Goal: Task Accomplishment & Management: Manage account settings

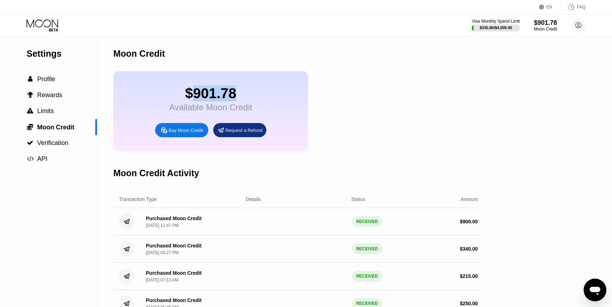
drag, startPoint x: 193, startPoint y: 92, endPoint x: 252, endPoint y: 98, distance: 58.7
click at [252, 98] on div "$901.78 Available Moon Credit Buy Moon Credit Request a Refund" at bounding box center [210, 111] width 195 height 80
click at [310, 125] on div "$901.78 Available Moon Credit Buy Moon Credit Request a Refund" at bounding box center [298, 111] width 370 height 80
